Goal: Task Accomplishment & Management: Manage account settings

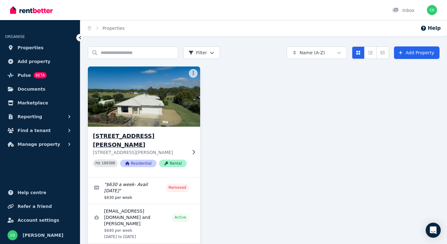
click at [121, 138] on h3 "[STREET_ADDRESS][PERSON_NAME]" at bounding box center [140, 141] width 94 height 18
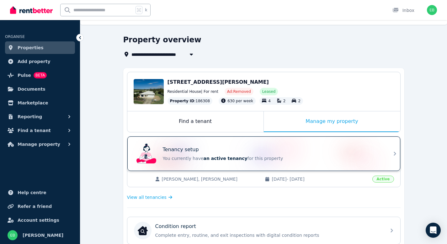
scroll to position [129, 0]
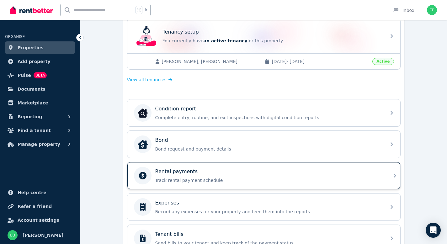
click at [299, 170] on div "Rental payments" at bounding box center [268, 172] width 227 height 8
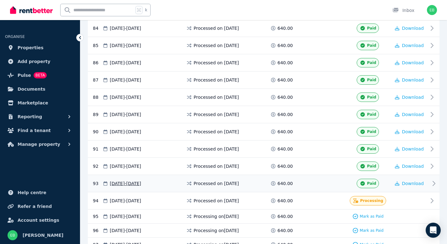
scroll to position [1572, 0]
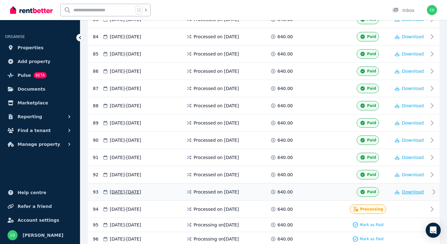
click at [411, 192] on span "Download" at bounding box center [412, 191] width 22 height 5
click at [417, 173] on span "Download" at bounding box center [412, 174] width 22 height 5
